Goal: Task Accomplishment & Management: Manage account settings

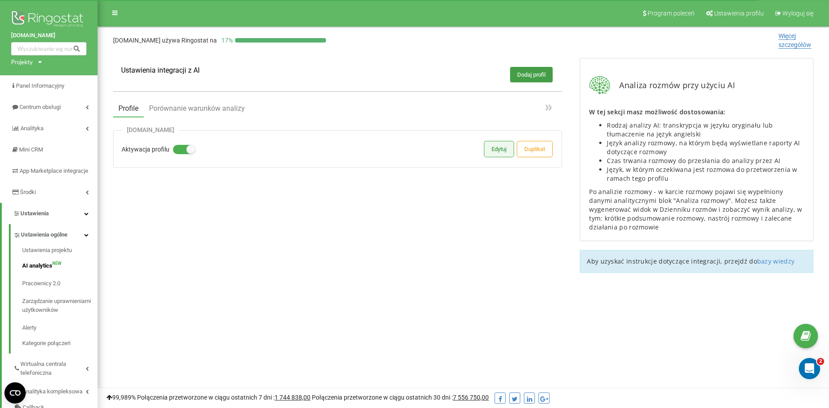
click at [488, 153] on button "Edytuj" at bounding box center [498, 149] width 29 height 16
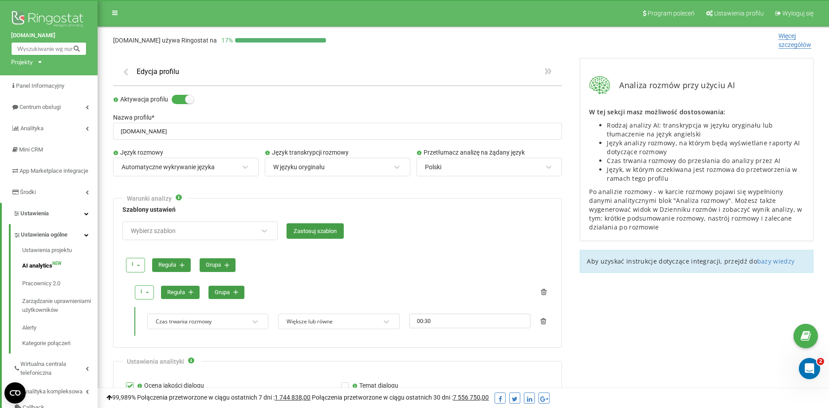
click at [53, 48] on input "text" at bounding box center [48, 48] width 75 height 13
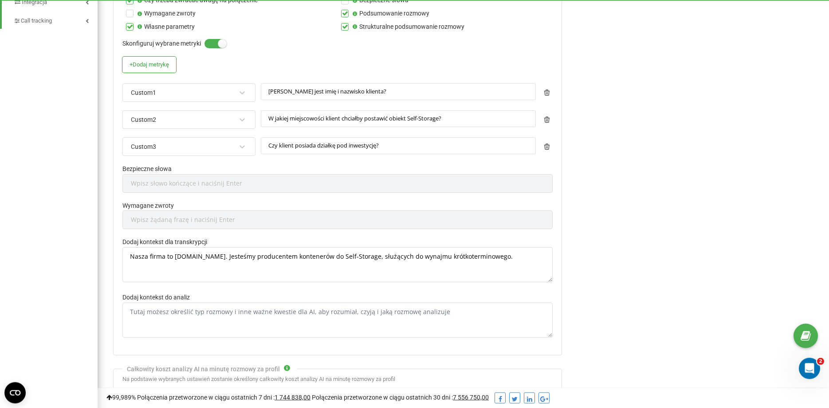
scroll to position [452, 0]
click at [180, 259] on textarea "Nasza firma to HT-BOX.COM. Jesteśmy producentem kontenerów do Self-Storage, słu…" at bounding box center [337, 264] width 430 height 35
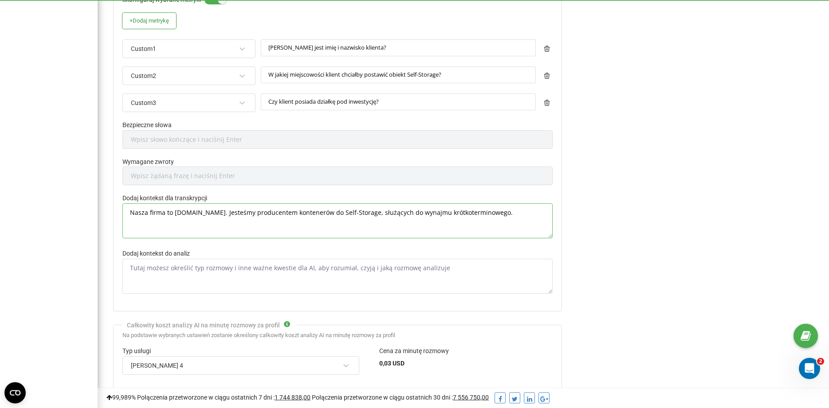
scroll to position [498, 0]
click at [180, 263] on textarea "Dodaj kontekst do analiz" at bounding box center [337, 274] width 430 height 35
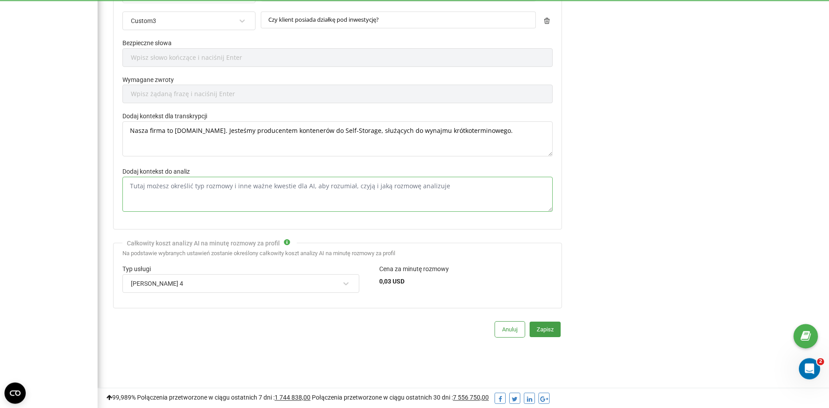
scroll to position [580, 0]
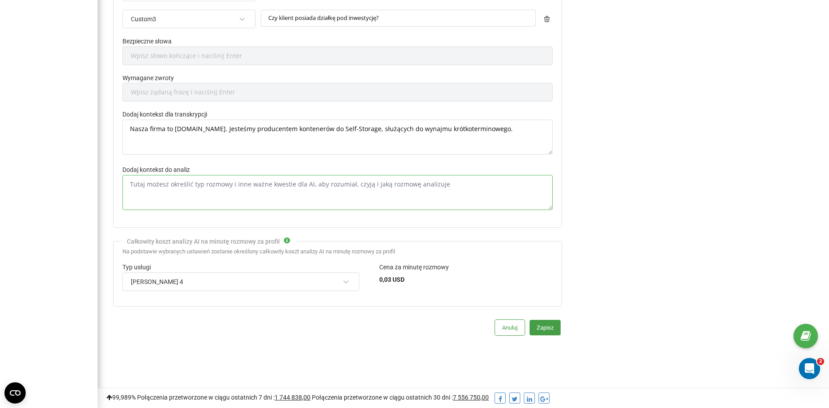
click at [315, 190] on textarea "Dodaj kontekst do analiz" at bounding box center [337, 192] width 430 height 35
paste textarea "DANE KLIENTA Jakie jest imię i nazwisko klienta? Czy klient dzwoni z “loży prze…"
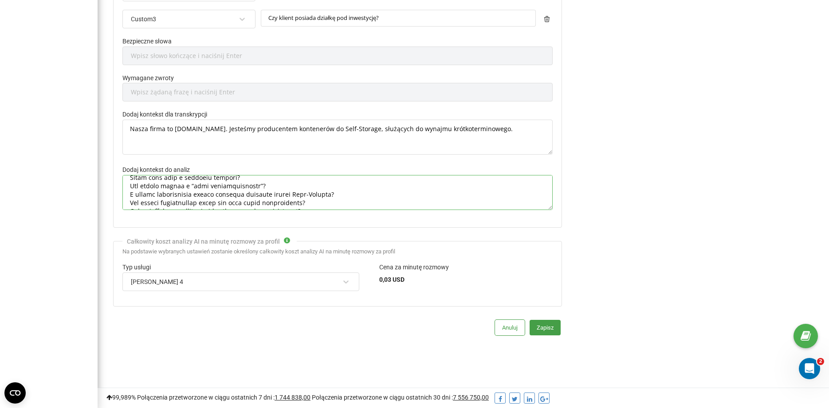
scroll to position [0, 0]
click at [314, 192] on textarea "Dodaj kontekst do analiz" at bounding box center [337, 192] width 430 height 35
click at [310, 184] on textarea "Dodaj kontekst do analiz" at bounding box center [337, 192] width 430 height 35
click at [331, 199] on textarea "Dodaj kontekst do analiz" at bounding box center [337, 192] width 430 height 35
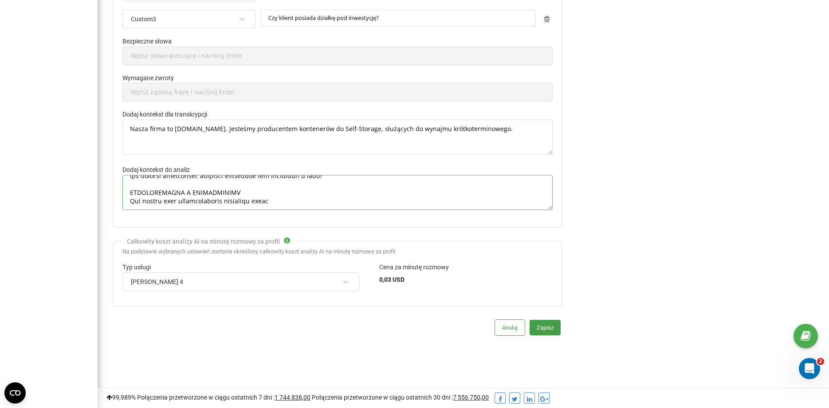
drag, startPoint x: 262, startPoint y: 192, endPoint x: 131, endPoint y: 182, distance: 131.7
click at [131, 182] on textarea "Dodaj kontekst do analiz" at bounding box center [337, 192] width 430 height 35
type textarea "DANE KLIENTA Jakie jest imię i nazwisko klienta? Czy klient dzwoni z “loży prze…"
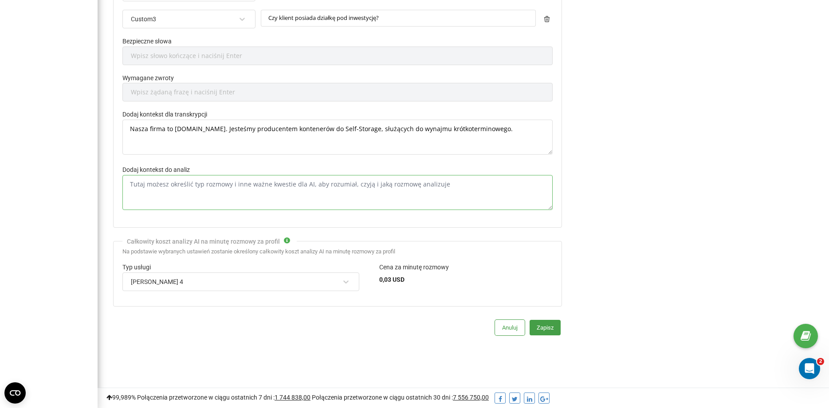
scroll to position [0, 0]
click at [228, 188] on textarea "Dodaj kontekst do analiz" at bounding box center [337, 192] width 430 height 35
paste textarea "Jakie jest imię i nazwisko klienta? Czy klient dzwoni z “loży przedsiębiorców”?…"
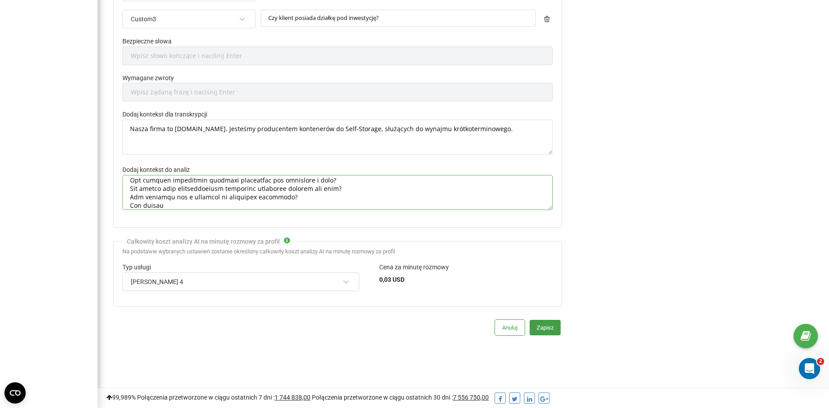
scroll to position [270, 0]
drag, startPoint x: 202, startPoint y: 203, endPoint x: 113, endPoint y: 198, distance: 88.9
click at [122, 198] on textarea "Dodaj kontekst do analiz" at bounding box center [337, 192] width 430 height 35
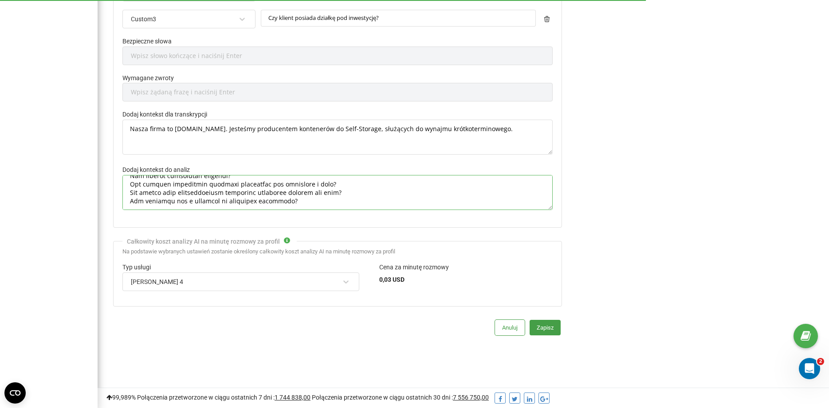
type textarea "Jakie jest imię i nazwisko klienta? Czy klient dzwoni z “loży przedsiębiorców”?…"
click at [546, 328] on button "Zapisz" at bounding box center [545, 328] width 31 height 16
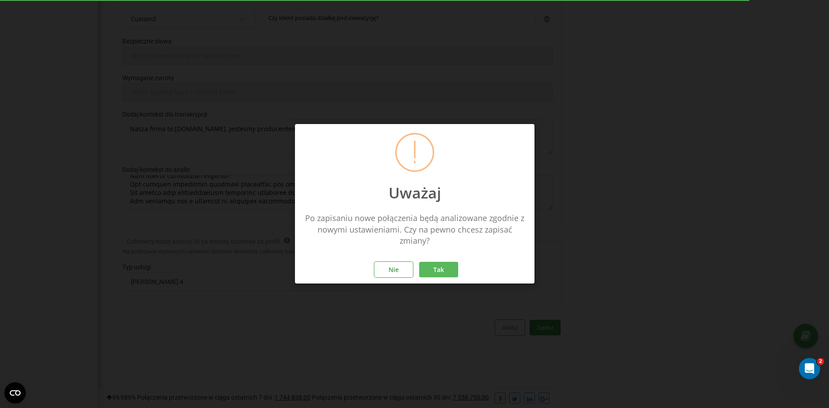
click at [438, 272] on button "Tak" at bounding box center [438, 271] width 39 height 16
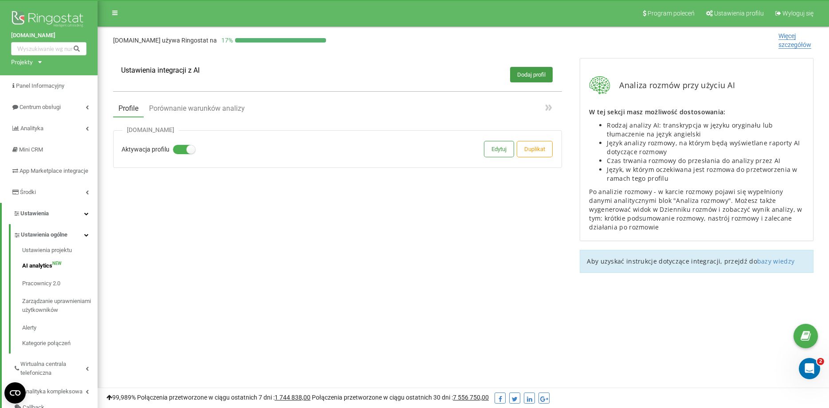
click at [149, 195] on div "Ustawienia integracji z AI Dodaj profil Profile Porównanie warunków analizy HT-…" at bounding box center [337, 136] width 467 height 174
click at [44, 125] on span "Analityka" at bounding box center [27, 128] width 33 height 9
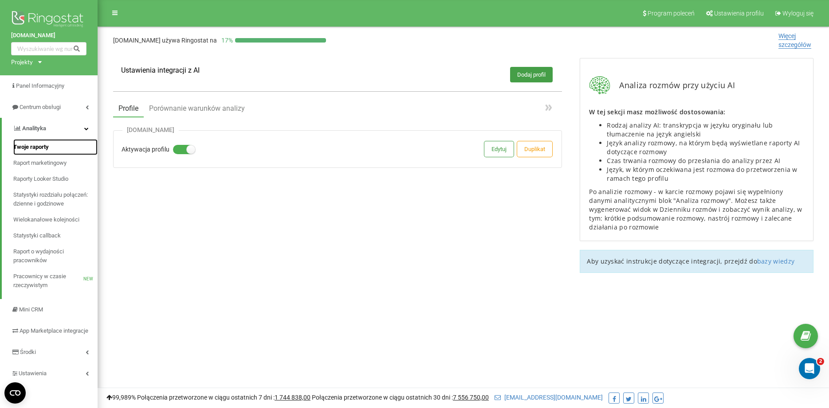
click at [43, 145] on span "Twoje raporty" at bounding box center [30, 147] width 35 height 9
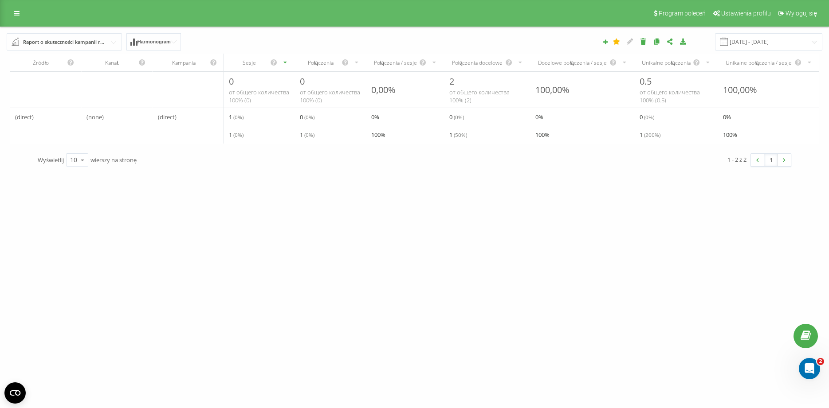
click at [99, 44] on div "Raport o skuteczności kampanii reklamowych" at bounding box center [64, 42] width 83 height 10
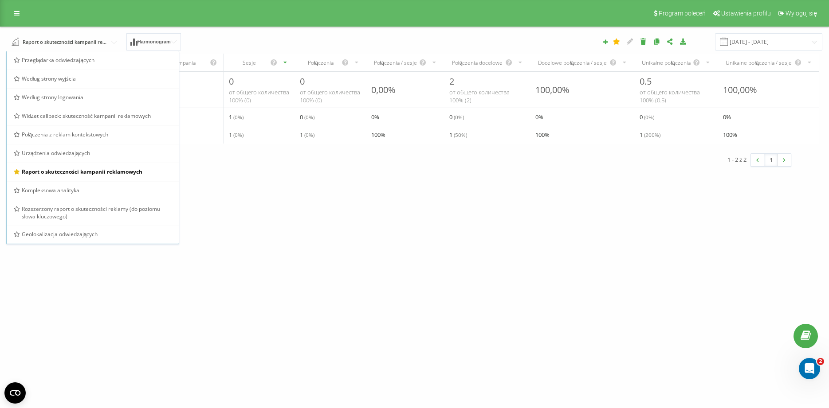
click at [231, 207] on div "ht-box.com Projekty ht-box.com Panel Informacyjny Centrum obsługi Analityka Two…" at bounding box center [414, 204] width 829 height 408
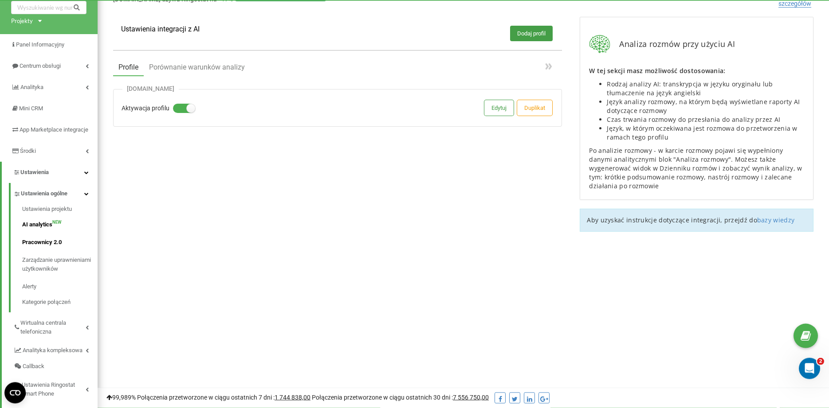
scroll to position [90, 0]
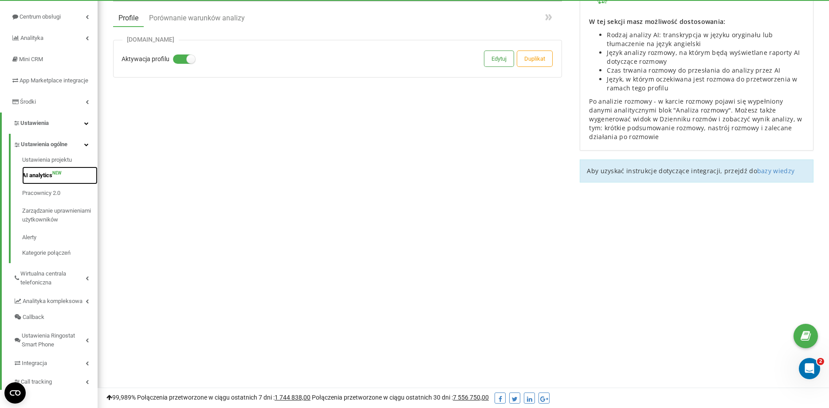
click at [48, 184] on link "AI analytics NEW" at bounding box center [59, 176] width 75 height 18
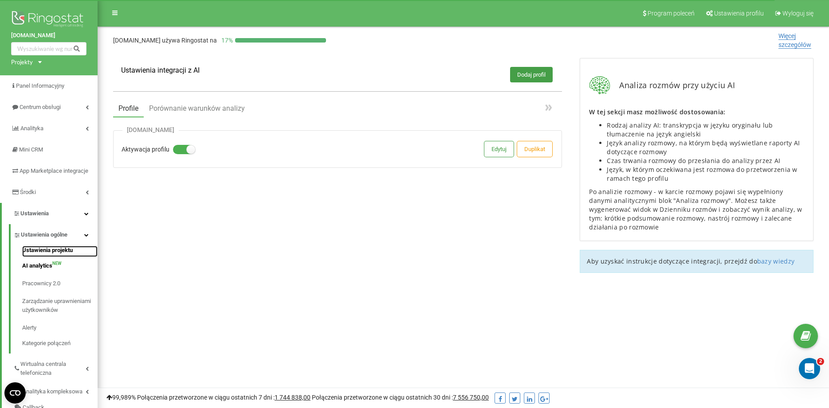
click at [55, 257] on link "Ustawienia projektu" at bounding box center [59, 251] width 75 height 11
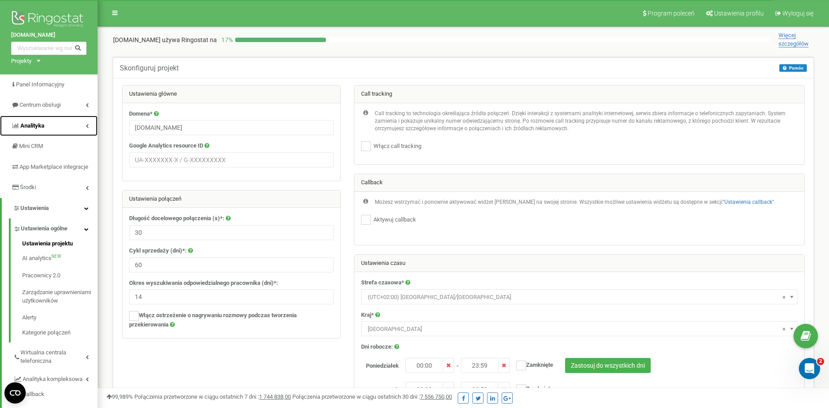
click at [60, 125] on link "Analityka" at bounding box center [49, 126] width 98 height 21
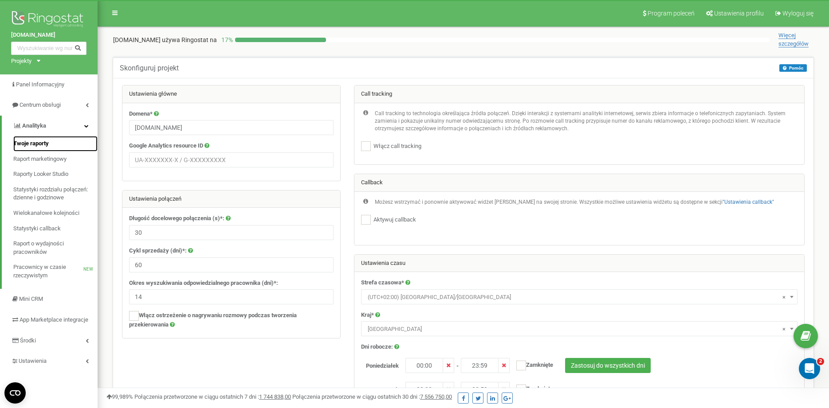
click at [53, 141] on link "Twoje raporty" at bounding box center [55, 144] width 84 height 16
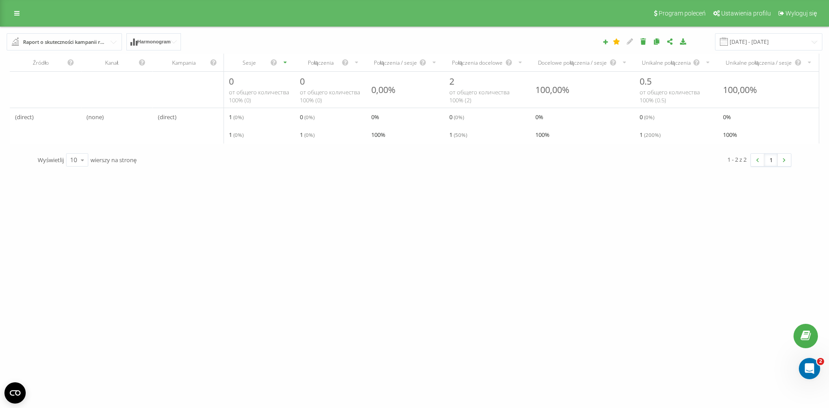
click at [78, 40] on div "Raport o skuteczności kampanii reklamowych" at bounding box center [64, 42] width 83 height 10
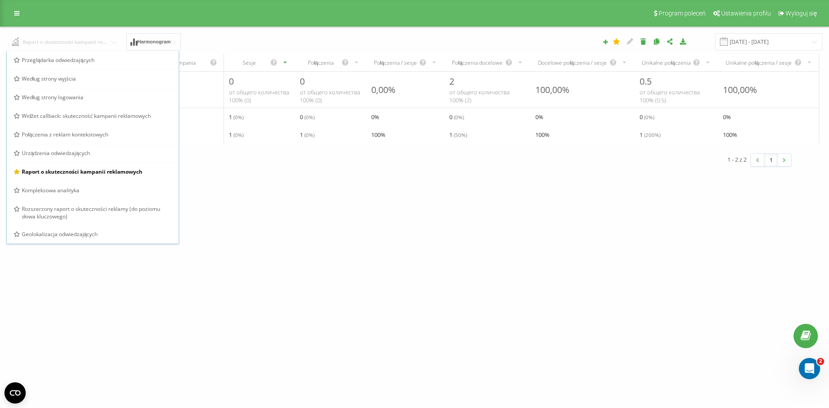
click at [112, 34] on input "text" at bounding box center [64, 41] width 115 height 16
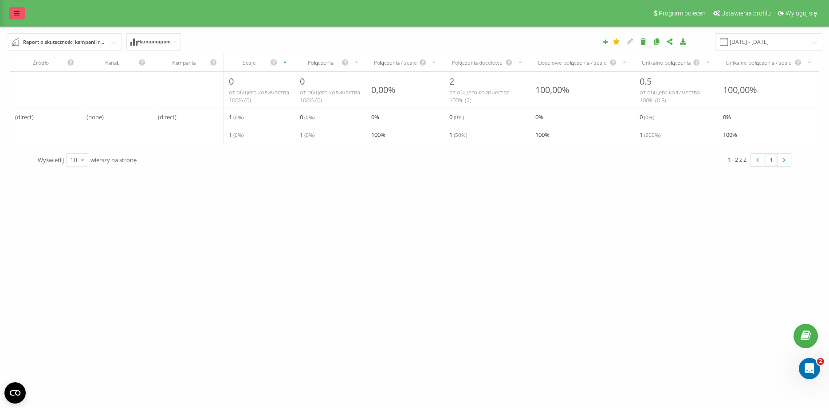
click at [24, 14] on div "Program poleceń Ustawienia profilu Wyloguj się" at bounding box center [414, 13] width 829 height 27
click at [23, 13] on link at bounding box center [17, 13] width 16 height 12
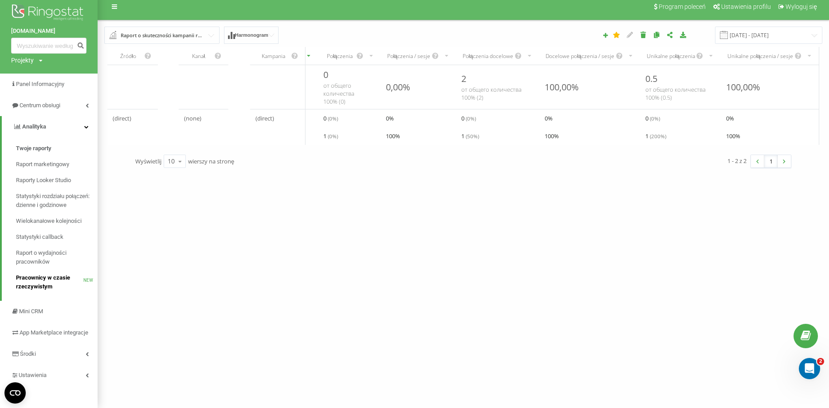
scroll to position [16, 0]
click at [48, 144] on span "Twoje raporty" at bounding box center [33, 148] width 35 height 9
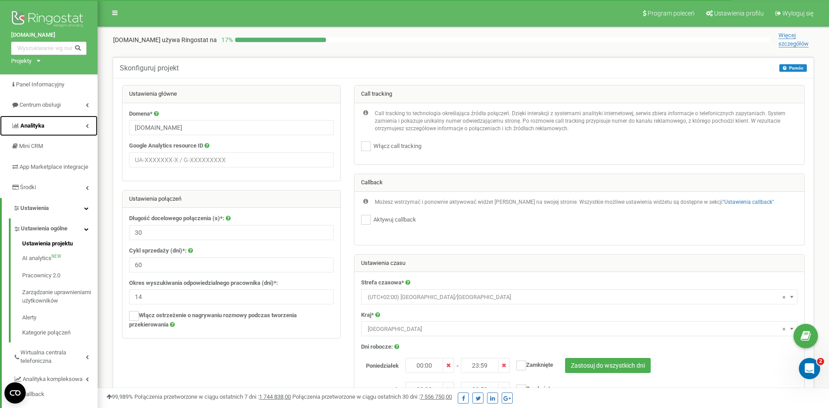
click at [82, 126] on link "Analityka" at bounding box center [49, 126] width 98 height 21
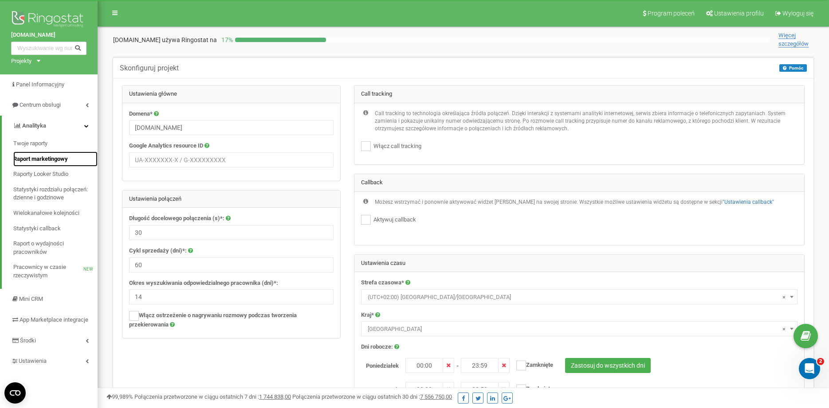
click at [60, 159] on span "Raport marketingowy" at bounding box center [40, 159] width 55 height 8
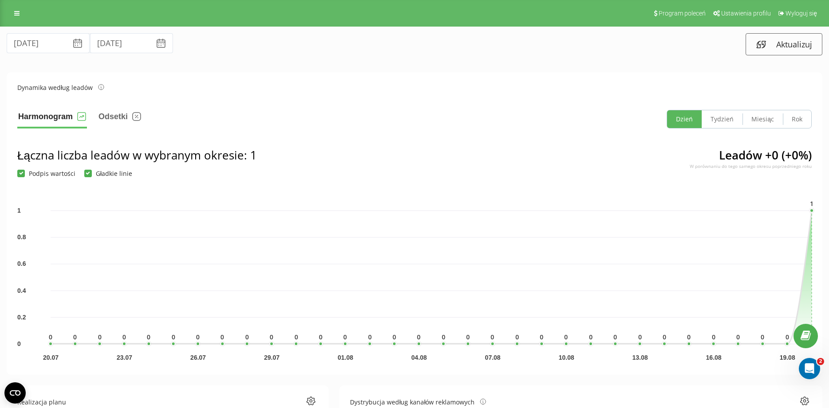
drag, startPoint x: 232, startPoint y: 279, endPoint x: 231, endPoint y: 75, distance: 204.0
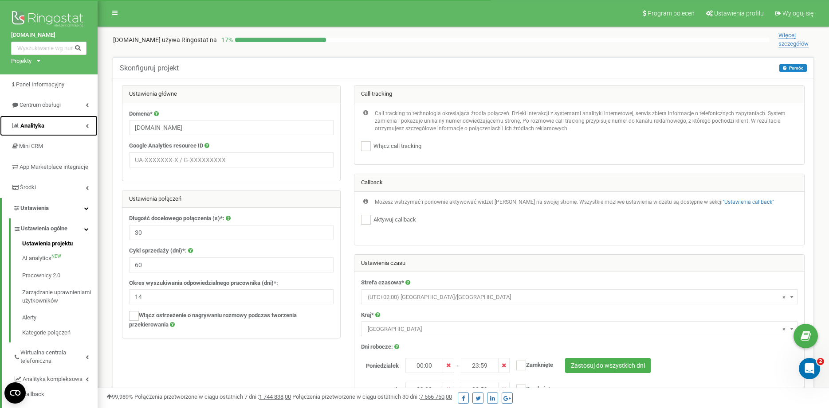
click at [80, 124] on link "Analityka" at bounding box center [49, 126] width 98 height 21
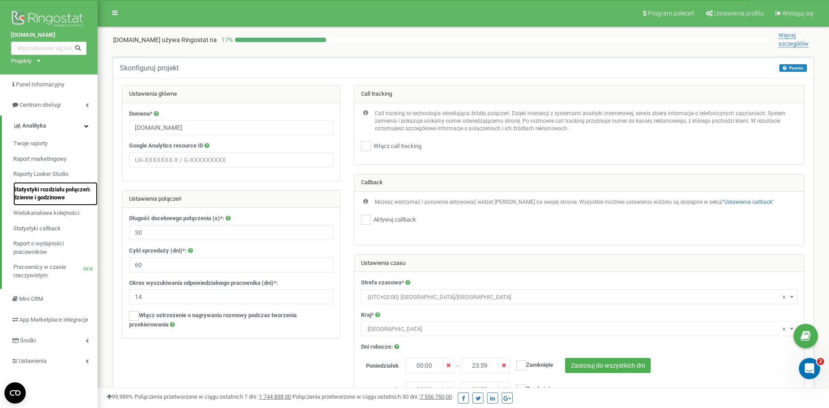
click at [71, 190] on span "Statystyki rozdziału połączeń: dzienne i godzinowe" at bounding box center [53, 194] width 80 height 16
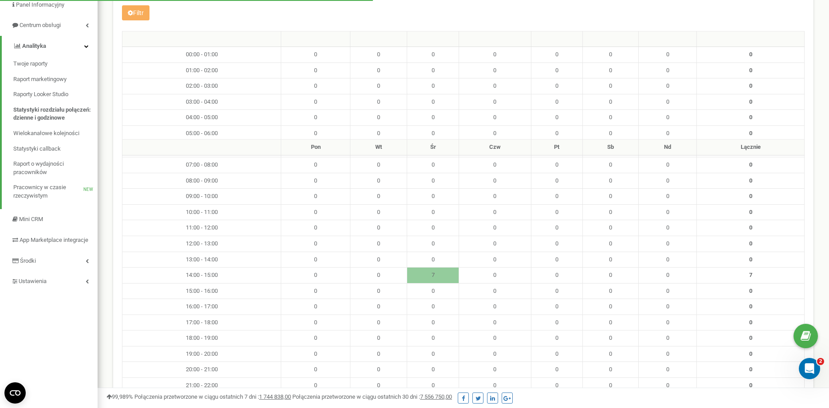
scroll to position [45, 0]
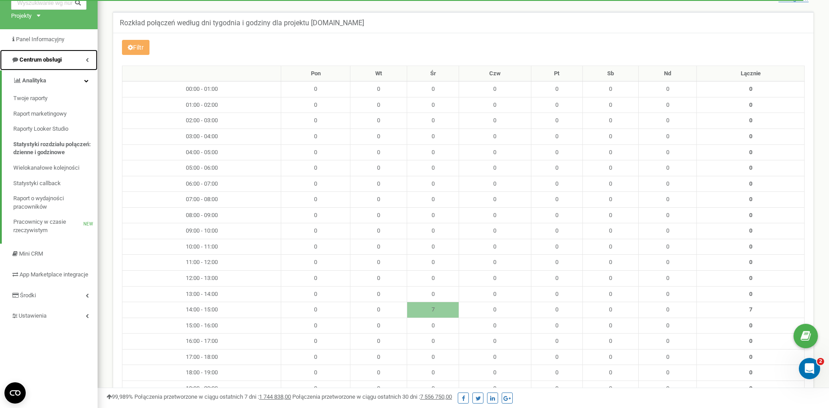
click at [90, 60] on link "Centrum obsługi" at bounding box center [49, 60] width 98 height 21
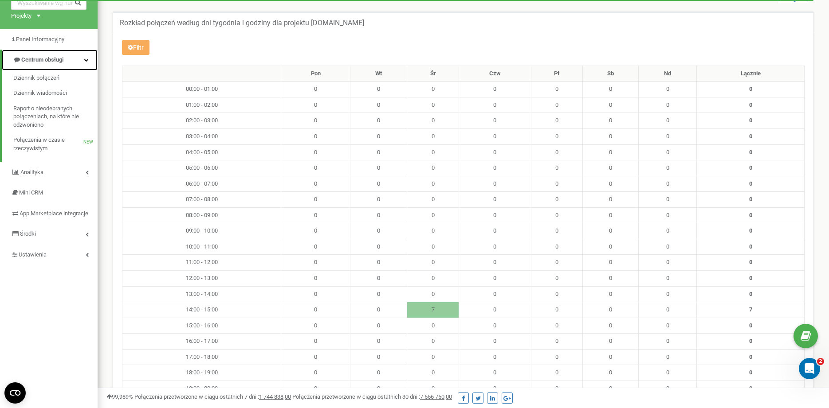
click at [90, 60] on link "Centrum obsługi" at bounding box center [50, 60] width 96 height 21
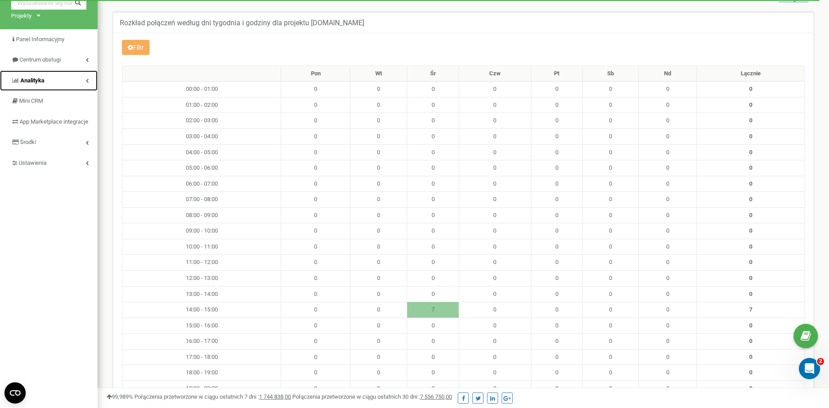
click at [85, 83] on link "Analityka" at bounding box center [49, 81] width 98 height 21
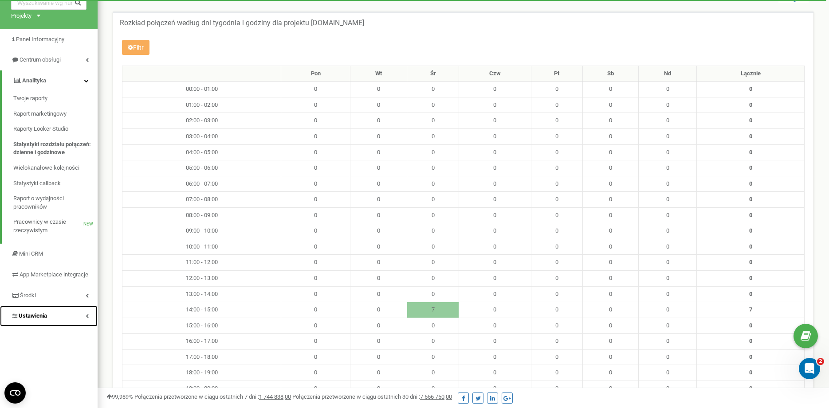
click at [83, 326] on link "Ustawienia" at bounding box center [49, 316] width 98 height 21
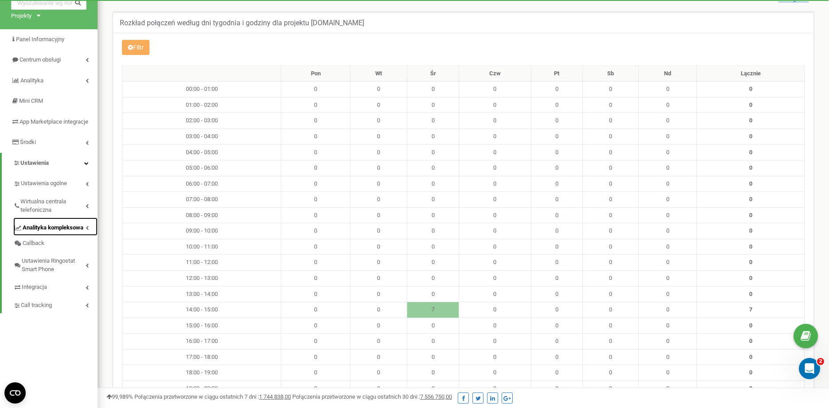
click at [66, 232] on span "Analityka kompleksowa" at bounding box center [53, 228] width 61 height 8
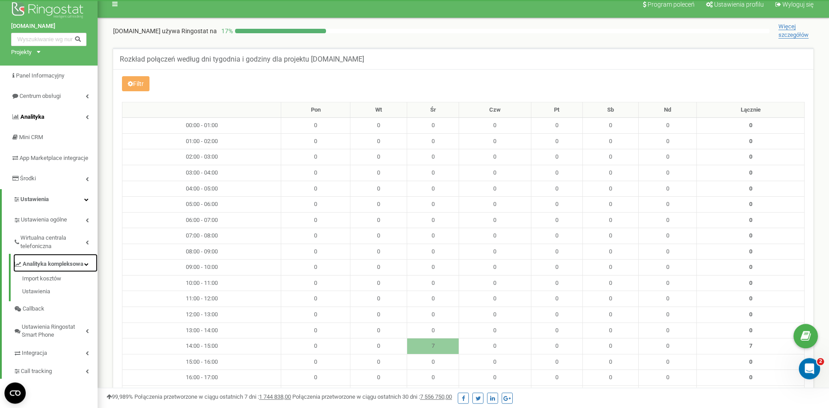
scroll to position [0, 0]
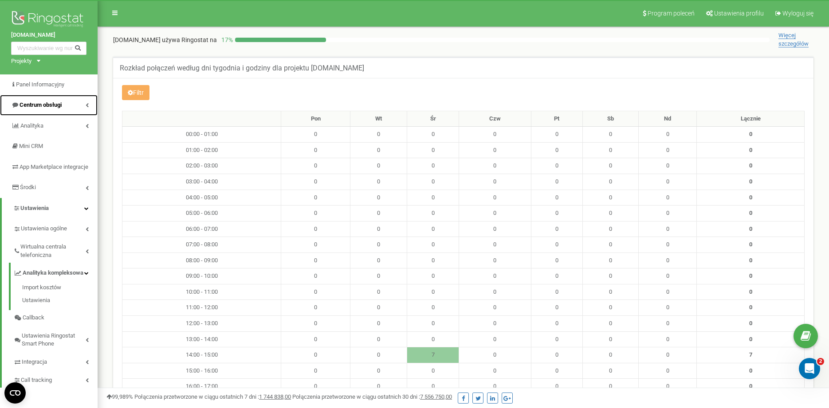
click at [72, 102] on link "Centrum obsługi" at bounding box center [49, 105] width 98 height 21
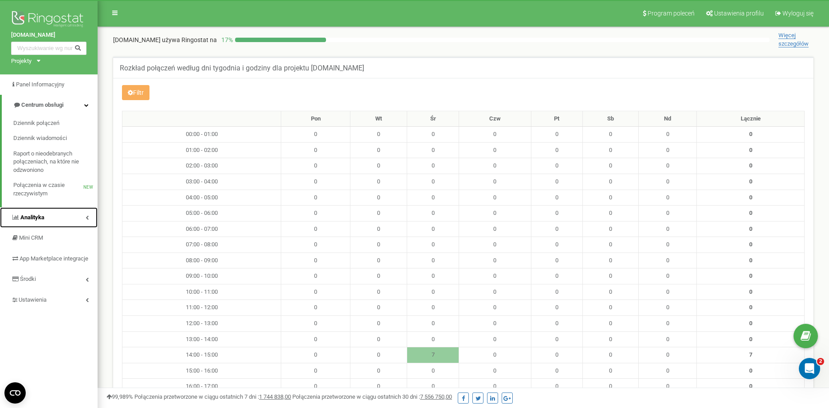
click at [71, 214] on link "Analityka" at bounding box center [49, 218] width 98 height 21
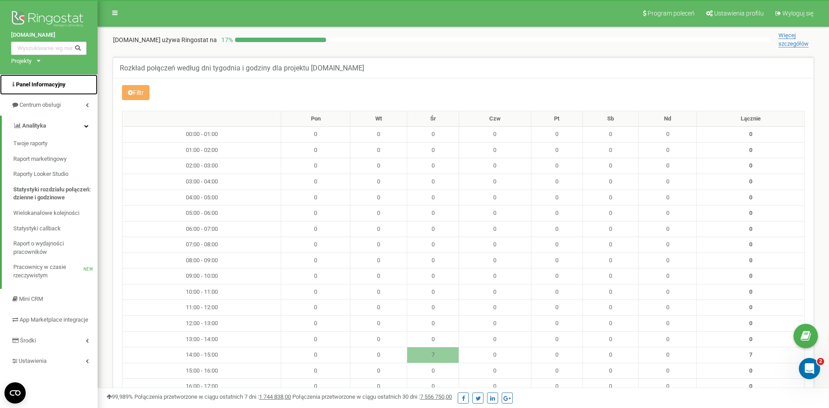
click at [72, 86] on link "Panel Informacyjny" at bounding box center [49, 85] width 98 height 21
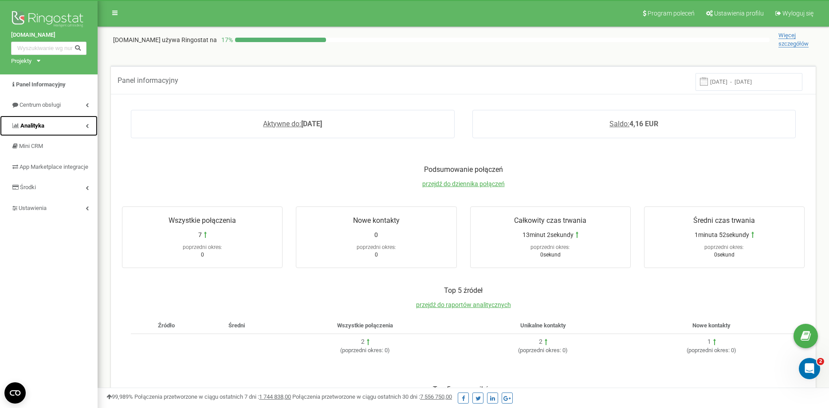
click at [61, 125] on link "Analityka" at bounding box center [49, 126] width 98 height 21
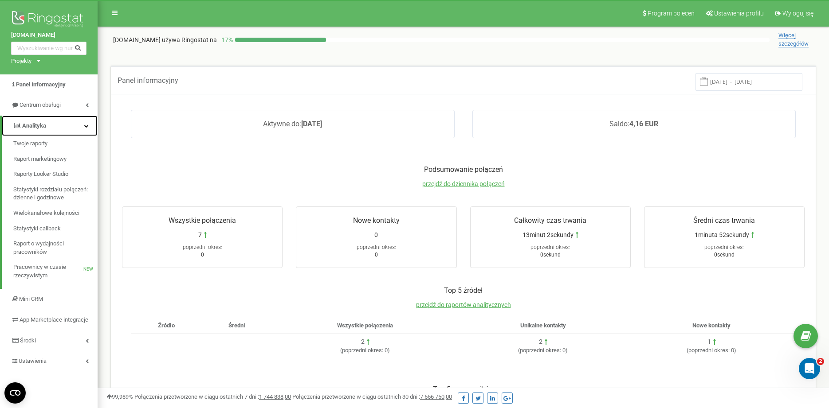
click at [61, 125] on link "Analityka" at bounding box center [50, 126] width 96 height 21
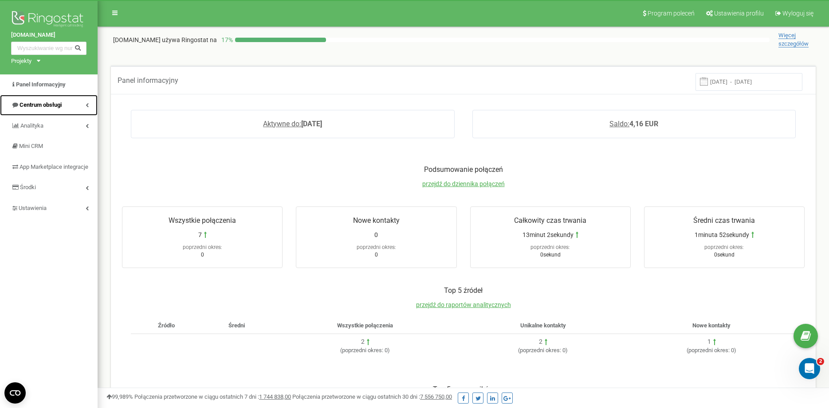
click at [56, 102] on span "Centrum obsługi" at bounding box center [41, 105] width 42 height 7
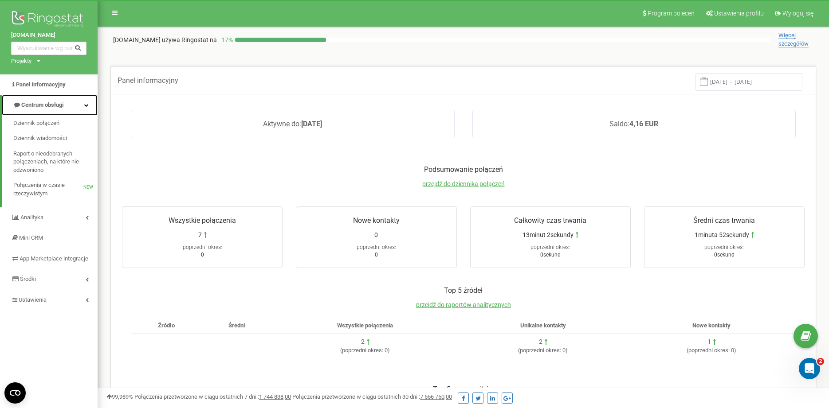
click at [56, 102] on span "Centrum obsługi" at bounding box center [42, 105] width 42 height 7
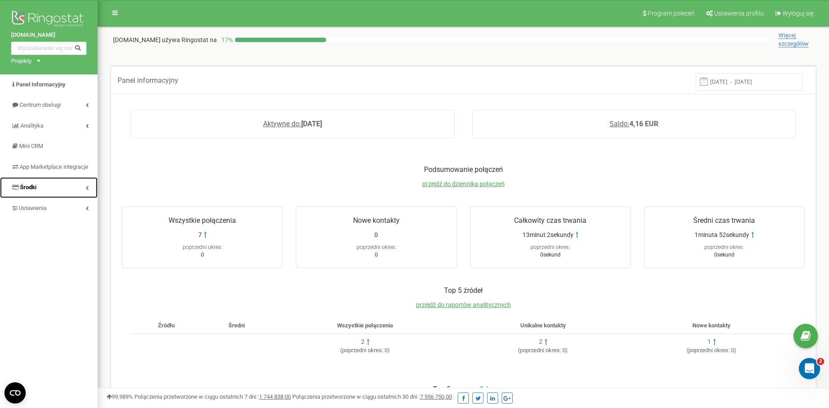
click at [68, 198] on link "Środki" at bounding box center [49, 187] width 98 height 21
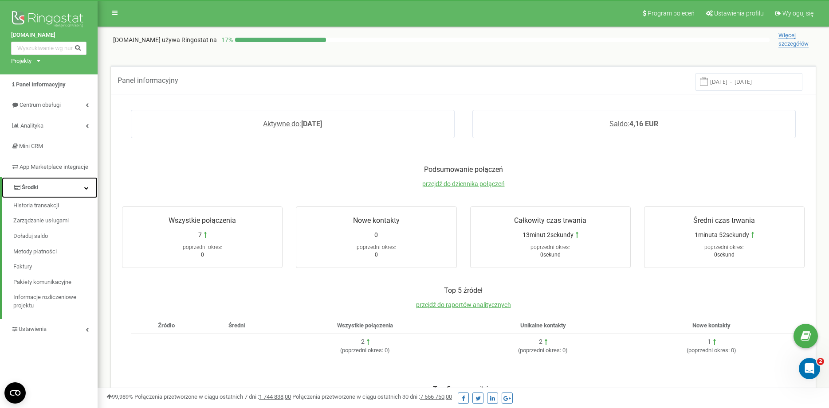
click at [68, 198] on link "Środki" at bounding box center [50, 187] width 96 height 21
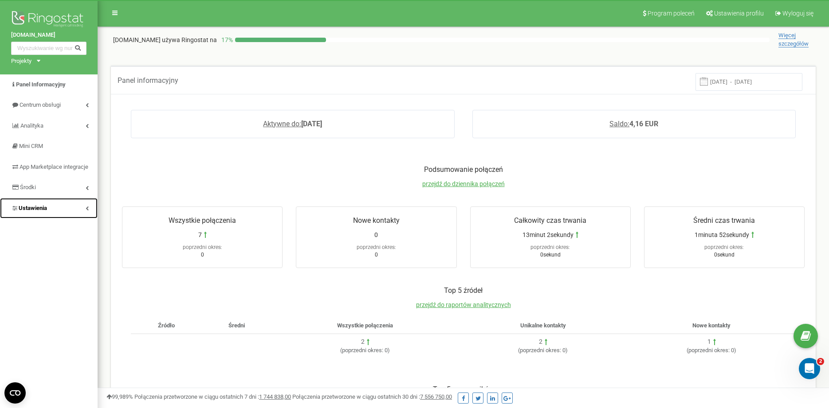
click at [71, 215] on link "Ustawienia" at bounding box center [49, 208] width 98 height 21
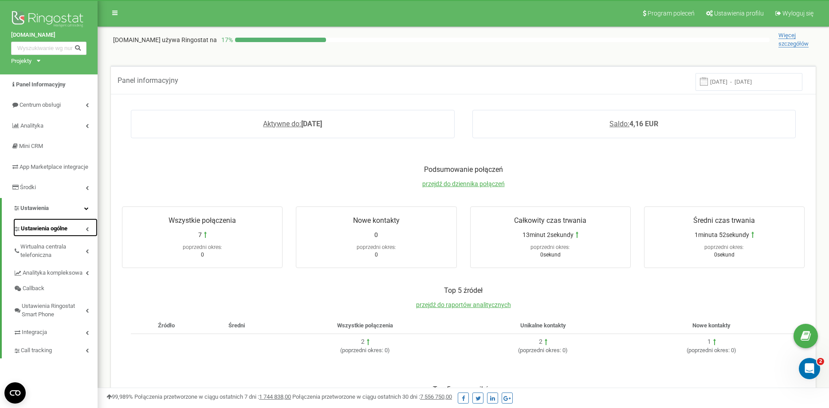
click at [67, 233] on span "Ustawienia ogólne" at bounding box center [44, 229] width 47 height 8
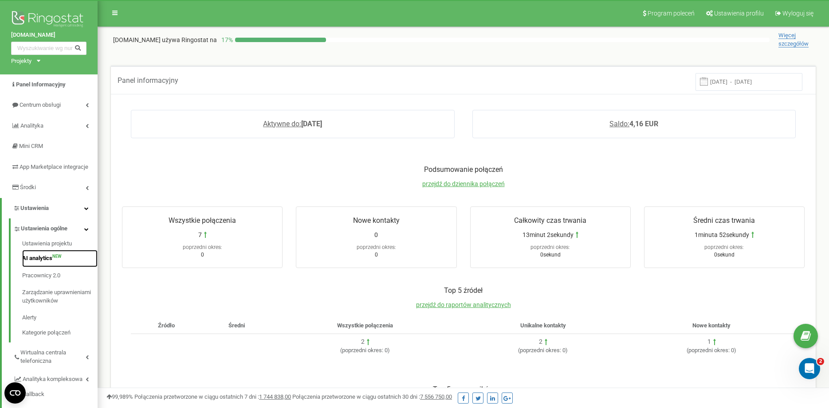
click at [46, 264] on link "AI analytics NEW" at bounding box center [59, 258] width 75 height 17
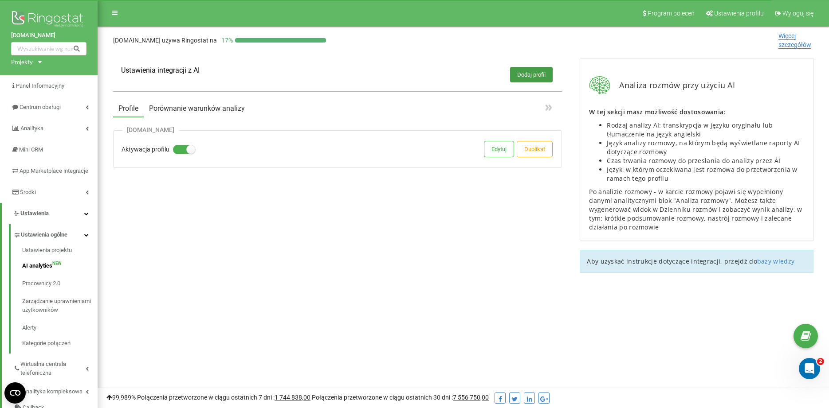
click at [220, 109] on button "Porównanie warunków analizy" at bounding box center [197, 109] width 106 height 16
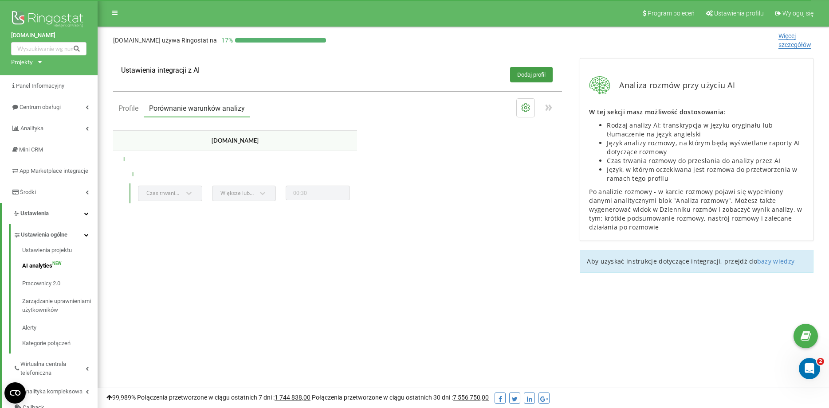
click at [216, 139] on h3 "[DOMAIN_NAME]" at bounding box center [235, 140] width 244 height 20
click at [179, 192] on div "Czas trwania rozmowy" at bounding box center [170, 194] width 64 height 16
click at [222, 143] on h3 "[DOMAIN_NAME]" at bounding box center [235, 140] width 244 height 20
click at [132, 112] on button "Profile" at bounding box center [128, 109] width 31 height 16
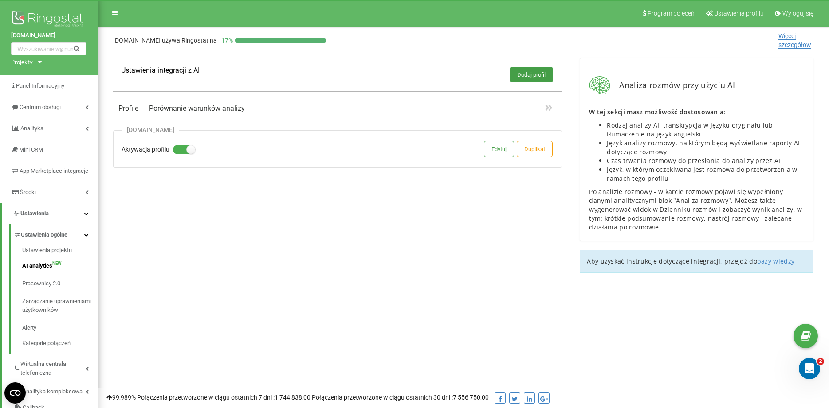
click at [191, 111] on button "Porównanie warunków analizy" at bounding box center [197, 109] width 106 height 16
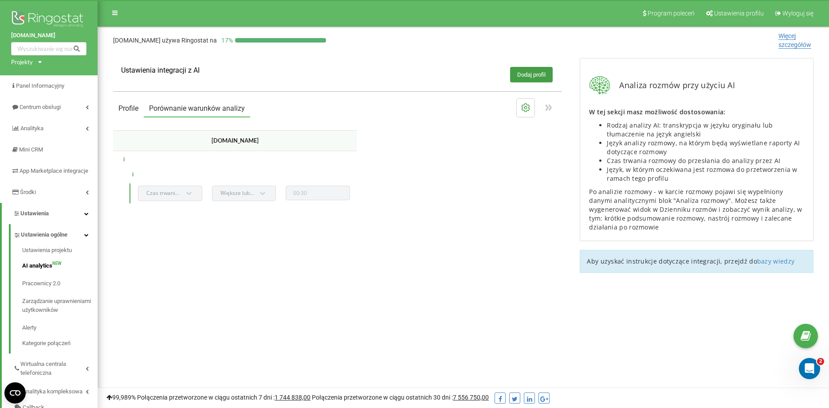
click at [140, 106] on button "Profile" at bounding box center [128, 109] width 31 height 16
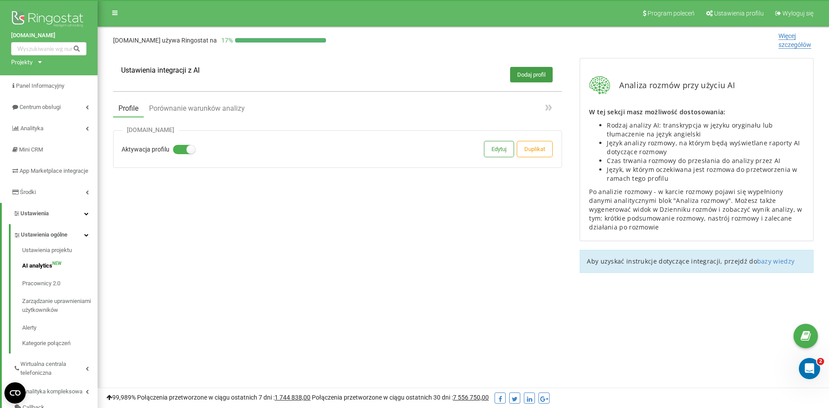
click at [235, 149] on div "[DOMAIN_NAME] Aktywacja profilu Edytuj Duplikat" at bounding box center [337, 149] width 449 height 38
click at [550, 108] on icon at bounding box center [551, 108] width 4 height 6
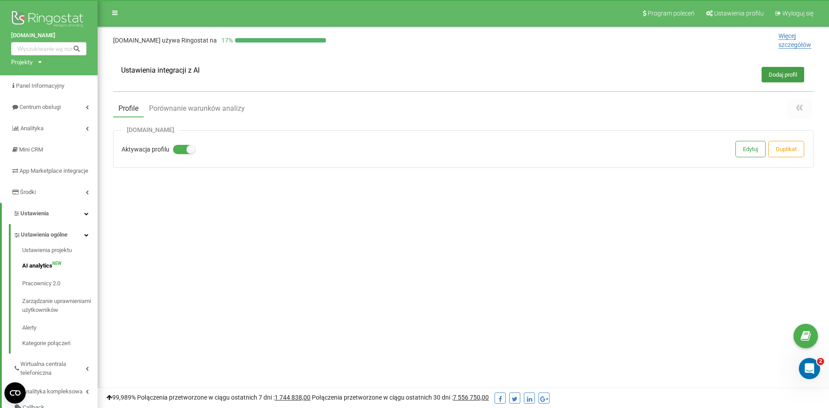
click at [800, 110] on icon at bounding box center [799, 107] width 11 height 11
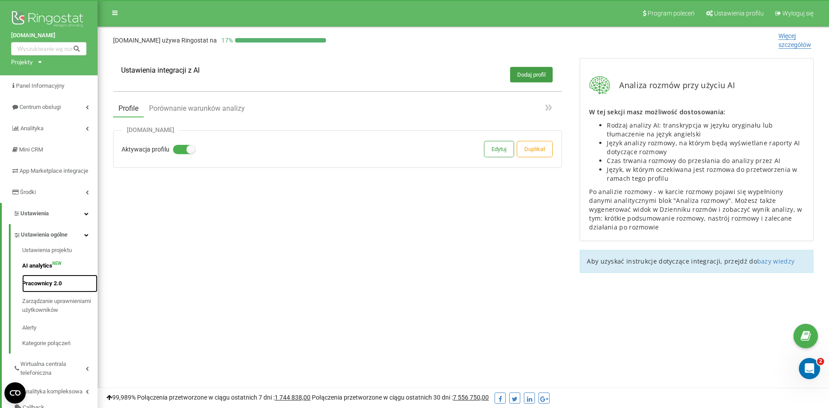
click at [52, 293] on link "Pracownicy 2.0" at bounding box center [59, 284] width 75 height 18
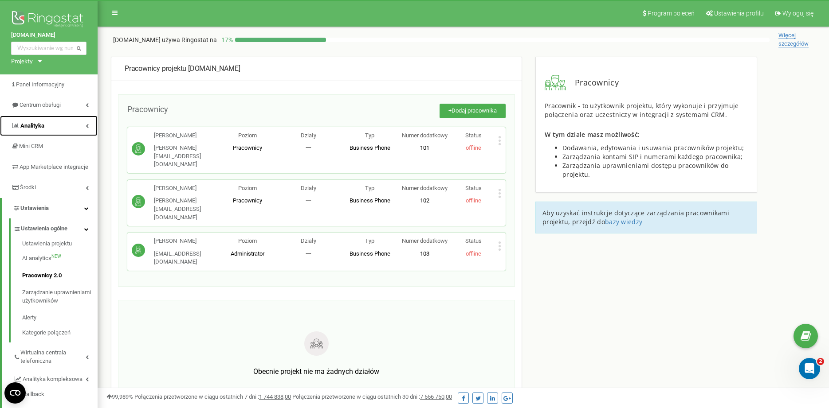
click at [55, 126] on link "Analityka" at bounding box center [49, 126] width 98 height 21
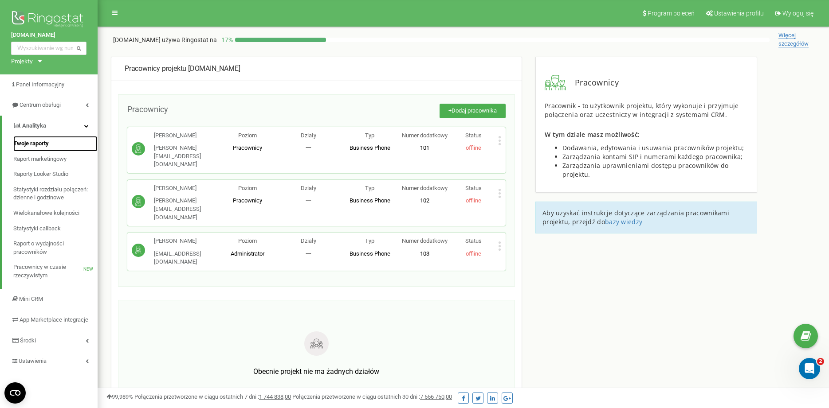
click at [59, 141] on link "Twoje raporty" at bounding box center [55, 144] width 84 height 16
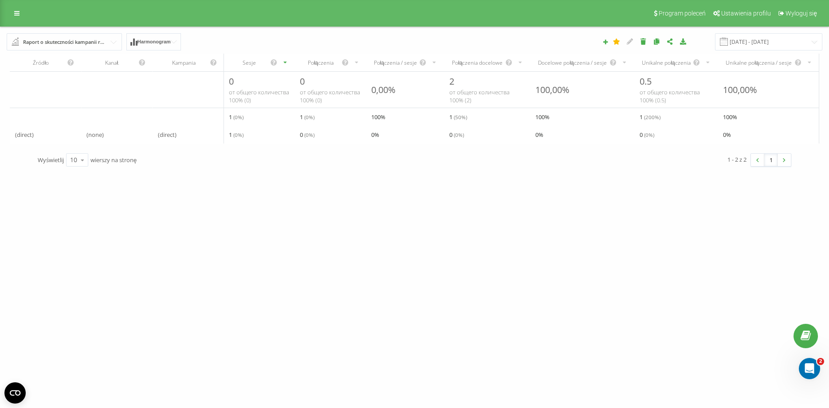
click at [94, 137] on span "(none)" at bounding box center [94, 134] width 17 height 11
click at [242, 138] on span "( 0 %)" at bounding box center [238, 134] width 10 height 7
click at [46, 41] on div "Raport o skuteczności kampanii reklamowych" at bounding box center [64, 42] width 83 height 10
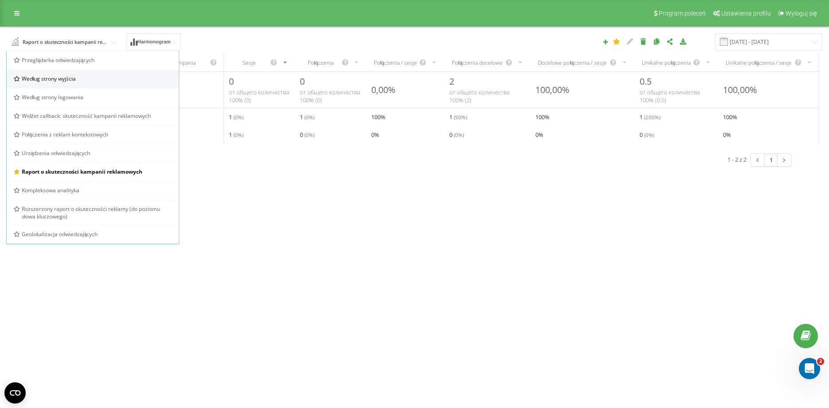
click at [100, 75] on div "Według strony wyjścia" at bounding box center [93, 79] width 172 height 19
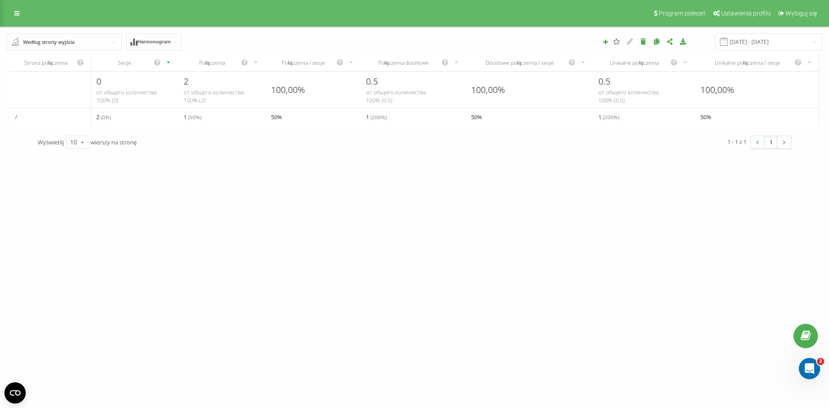
click at [20, 43] on input "text" at bounding box center [65, 42] width 114 height 16
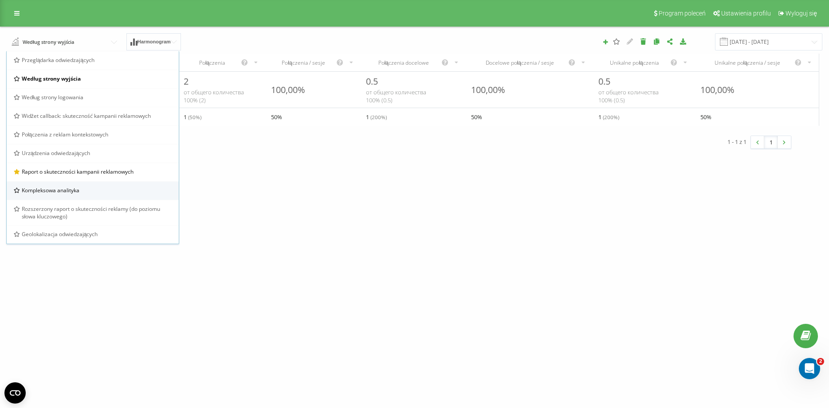
click at [149, 188] on div "Kompleksowa analityka" at bounding box center [93, 191] width 158 height 8
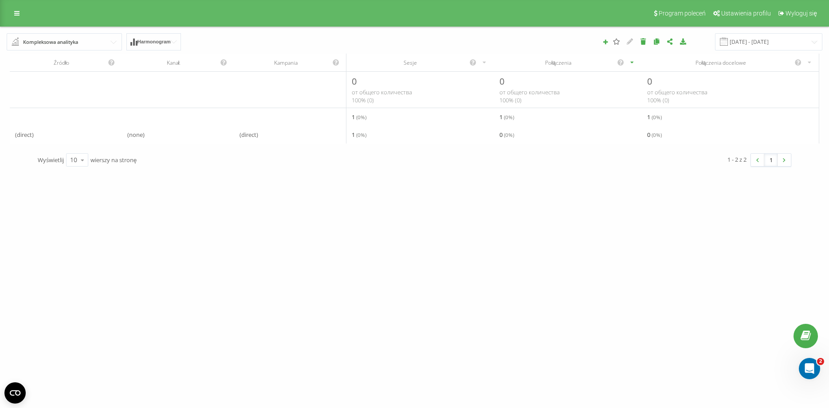
click at [56, 43] on div "Kompleksowa analityka" at bounding box center [50, 42] width 55 height 10
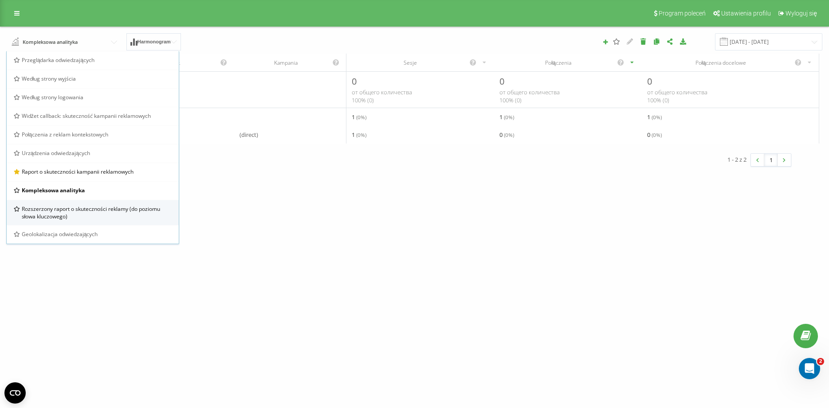
click at [106, 216] on span "Rozszerzony raport o skuteczności reklamy (do poziomu słowa kluczowego)" at bounding box center [97, 212] width 150 height 15
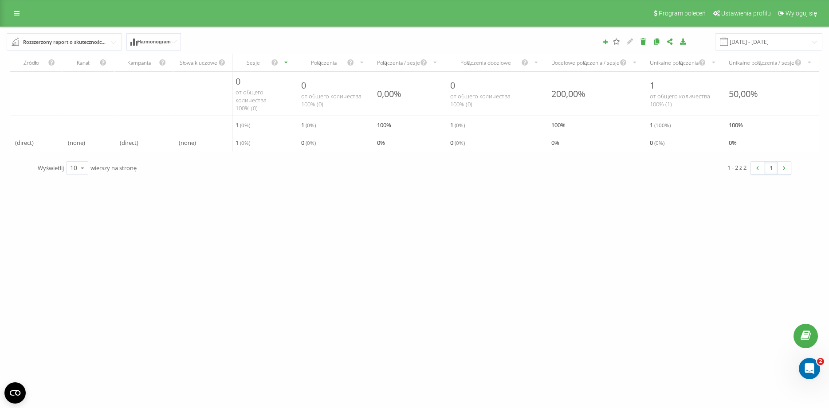
click at [73, 46] on div "Rozszerzony raport o skuteczności reklamy (do poziomu słowa kluczowego)" at bounding box center [64, 42] width 83 height 10
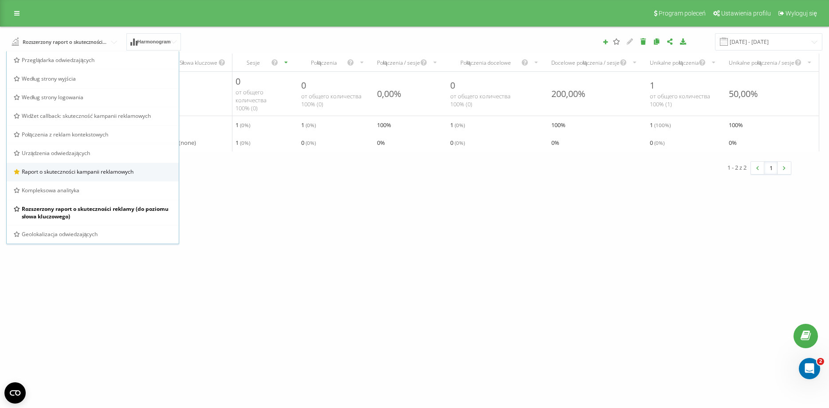
click at [106, 167] on div "Raport o skuteczności kampanii reklamowych" at bounding box center [93, 172] width 172 height 19
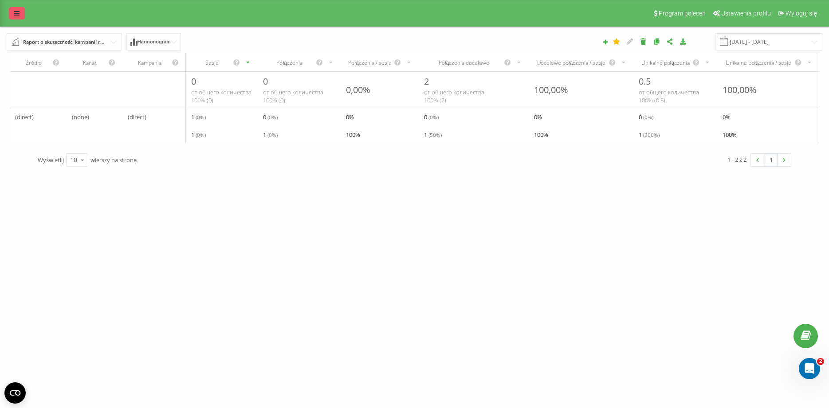
click at [23, 12] on link at bounding box center [17, 13] width 16 height 12
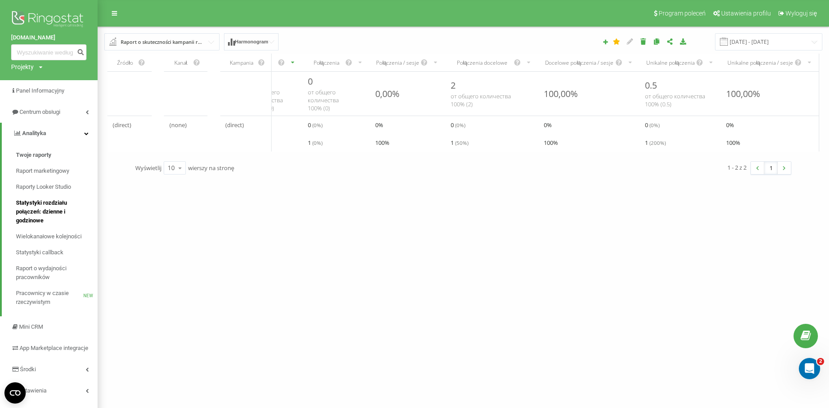
click at [34, 212] on span "Statystyki rozdziału połączeń: dzienne i godzinowe" at bounding box center [54, 212] width 77 height 27
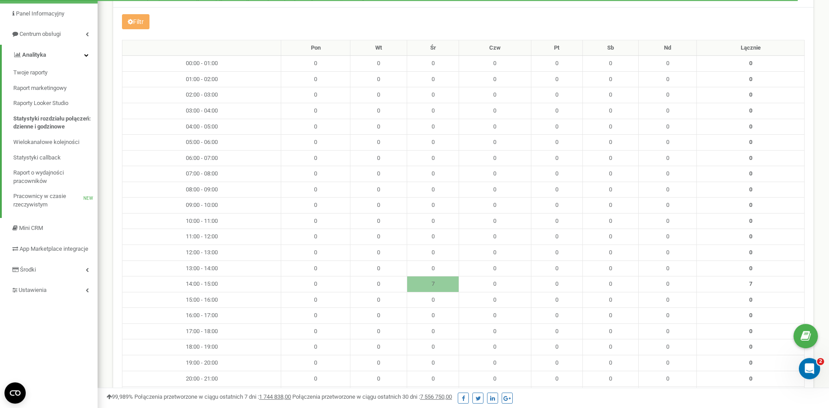
scroll to position [90, 0]
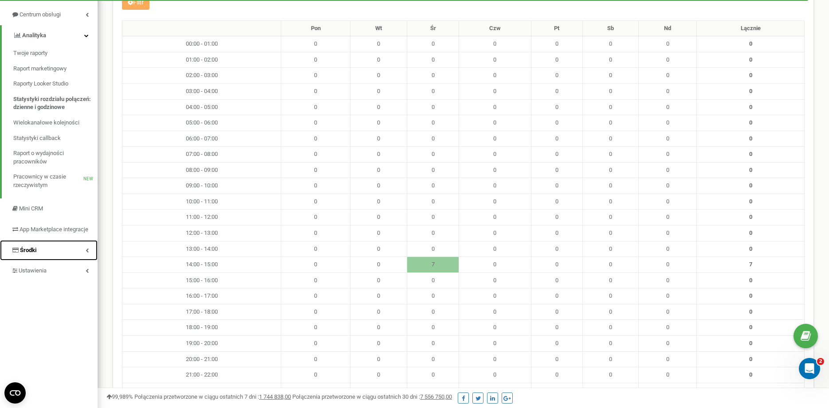
click at [67, 256] on link "Środki" at bounding box center [49, 250] width 98 height 21
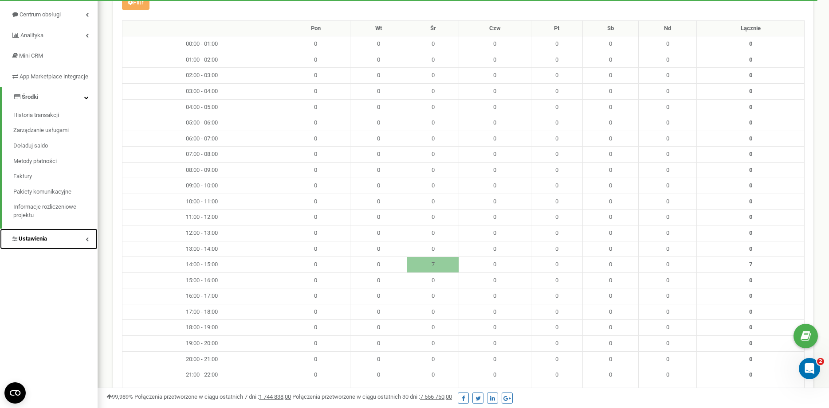
click at [70, 250] on link "Ustawienia" at bounding box center [49, 239] width 98 height 21
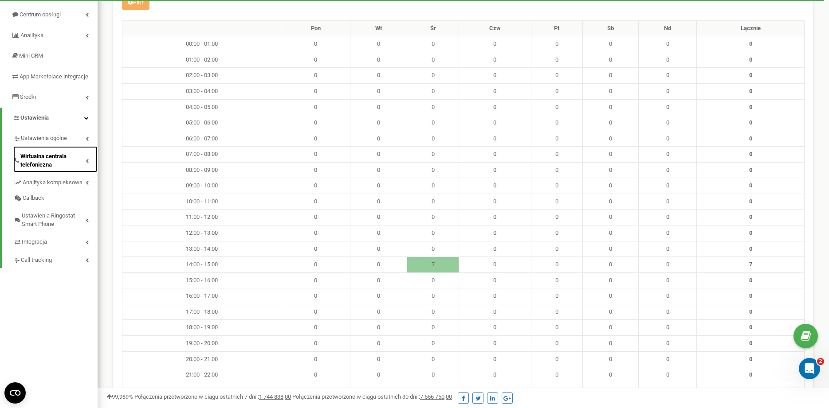
click at [75, 169] on span "Wirtualna centrala telefoniczna" at bounding box center [52, 161] width 65 height 16
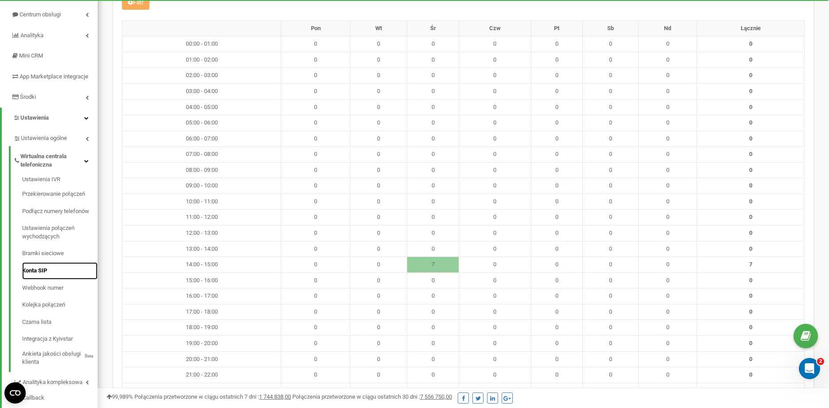
click at [62, 277] on link "Konta SIP" at bounding box center [59, 271] width 75 height 17
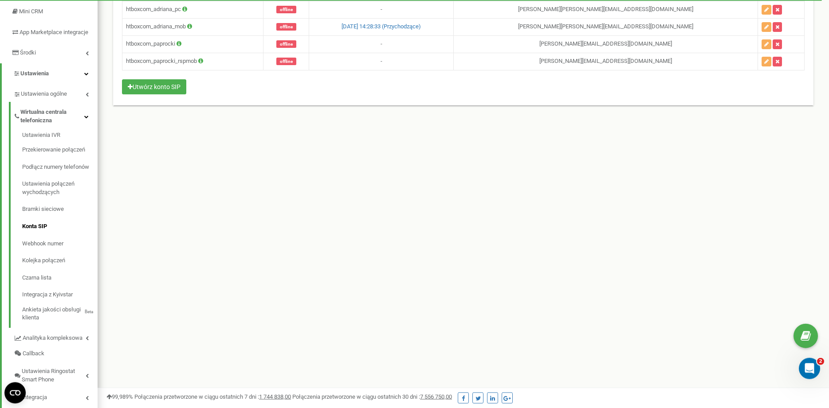
scroll to position [136, 0]
click at [68, 248] on link "Webhook numer" at bounding box center [59, 243] width 75 height 17
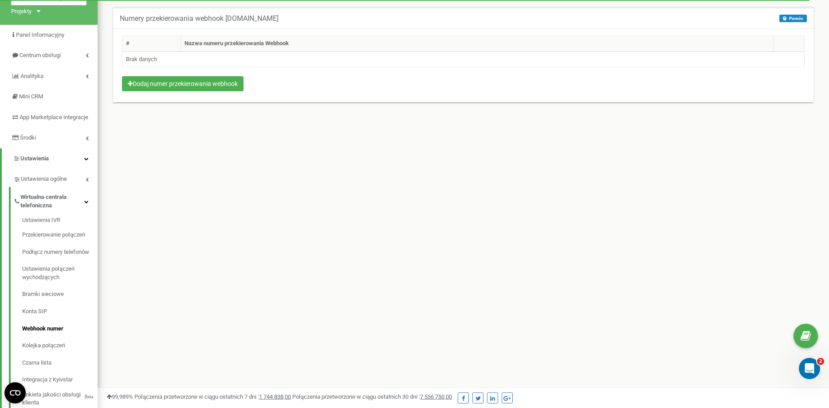
scroll to position [180, 0]
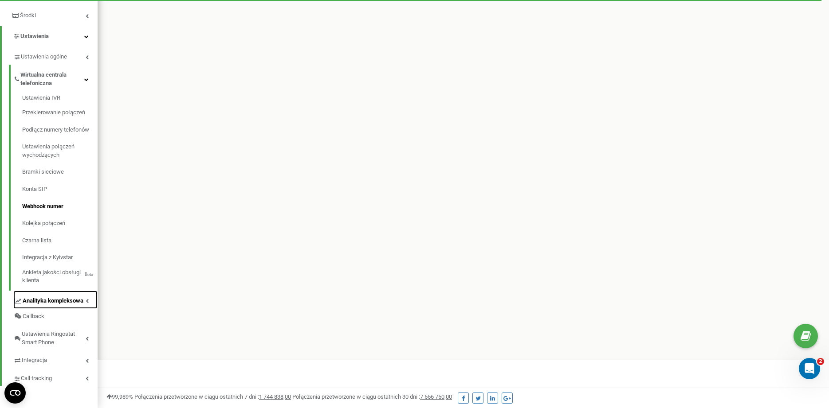
click at [79, 298] on span "Analityka kompleksowa" at bounding box center [53, 301] width 61 height 8
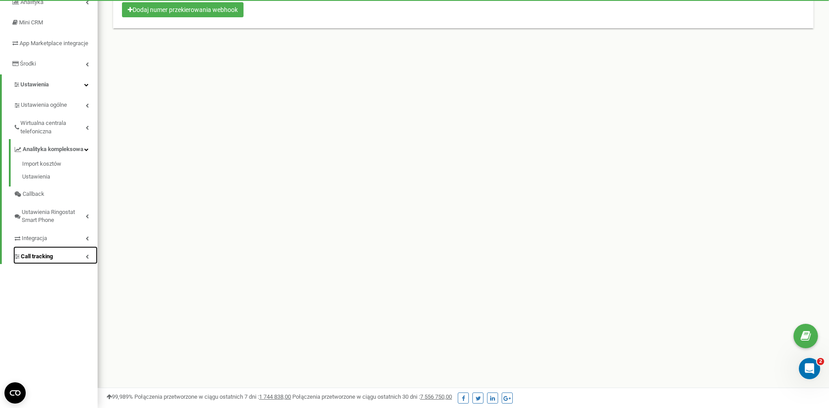
click at [75, 260] on link "Call tracking" at bounding box center [55, 256] width 84 height 18
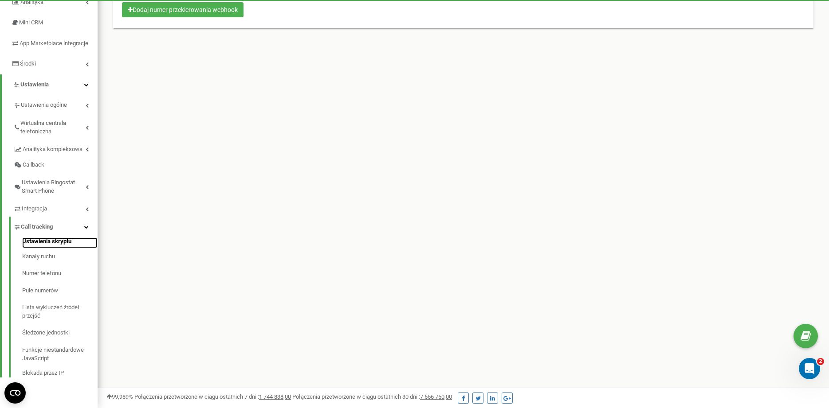
click at [72, 248] on link "Ustawienia skryptu" at bounding box center [59, 243] width 75 height 11
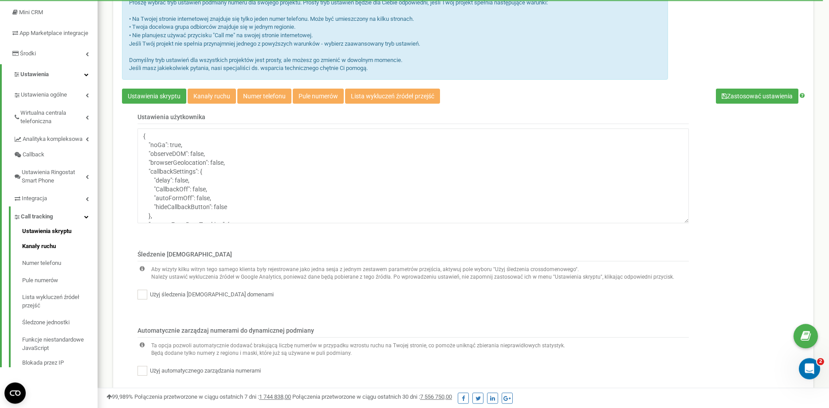
scroll to position [136, 0]
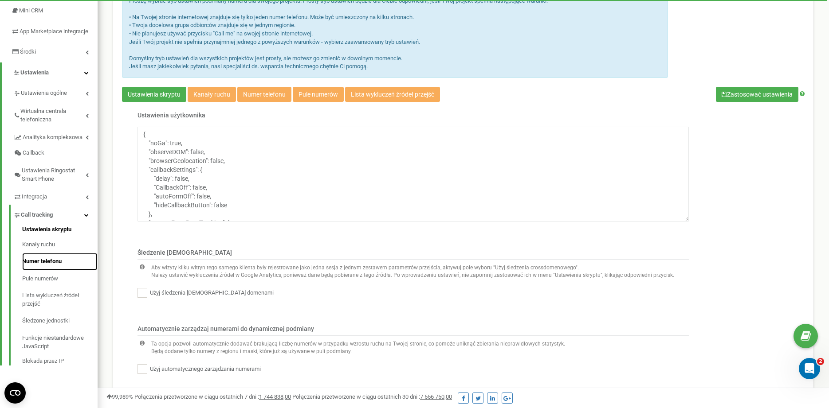
click at [61, 271] on link "Numer telefonu" at bounding box center [59, 261] width 75 height 17
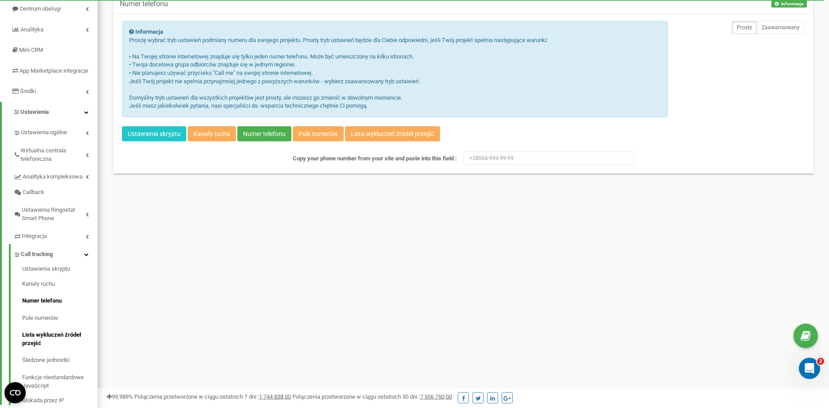
scroll to position [124, 0]
